Goal: Check status: Check status

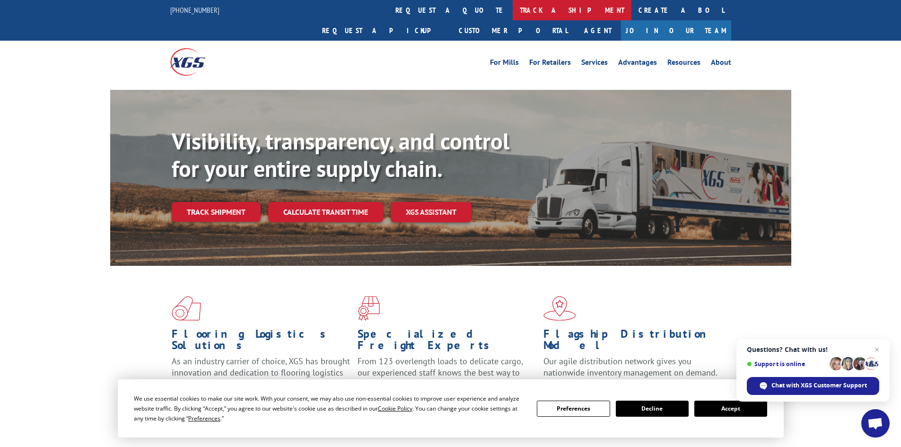
click at [513, 10] on link "track a shipment" at bounding box center [572, 10] width 119 height 20
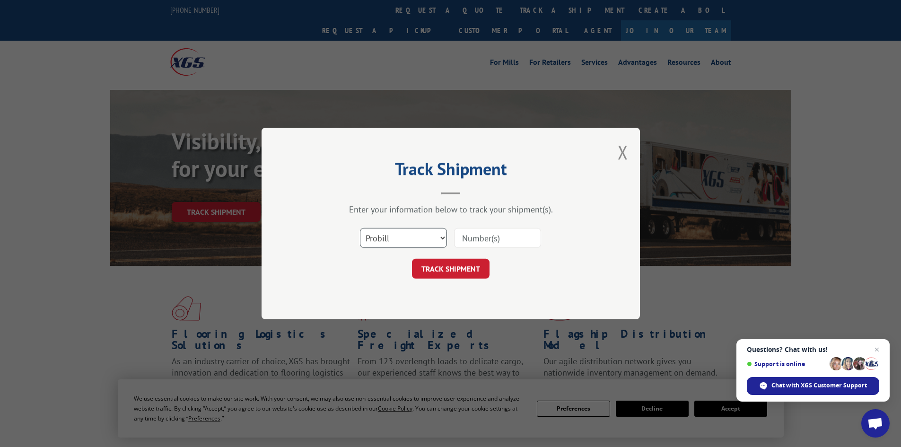
click at [442, 238] on select "Select category... Probill BOL PO" at bounding box center [403, 238] width 87 height 20
select select "po"
click at [360, 228] on select "Select category... Probill BOL PO" at bounding box center [403, 238] width 87 height 20
click at [461, 235] on input at bounding box center [497, 238] width 87 height 20
paste input "01549831"
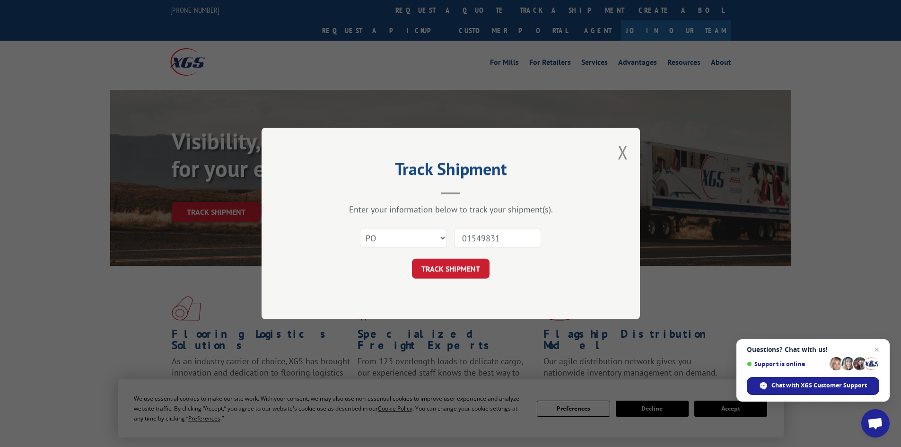
type input "01549831"
click at [412, 259] on button "TRACK SHIPMENT" at bounding box center [451, 269] width 78 height 20
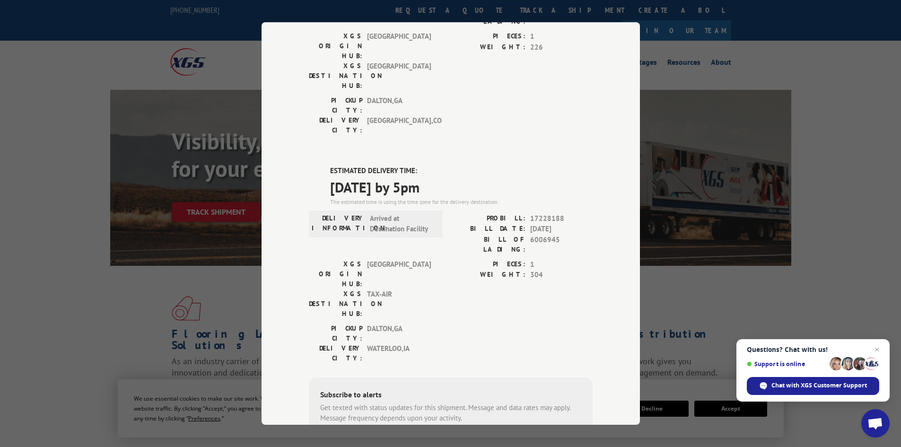
scroll to position [142, 0]
